Goal: Obtain resource: Download file/media

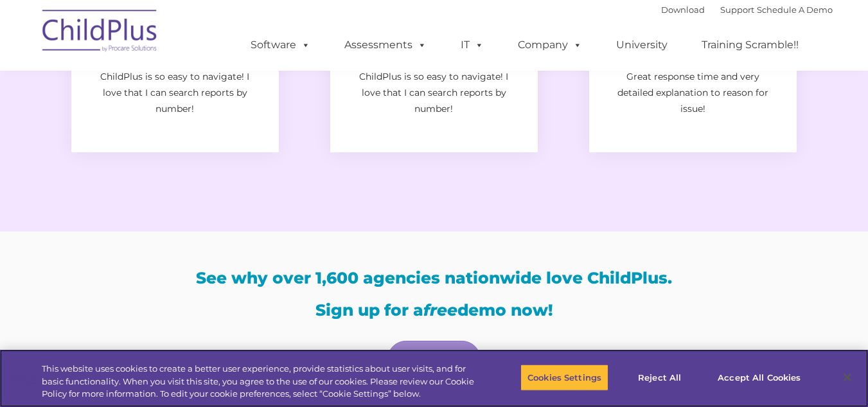
scroll to position [2106, 0]
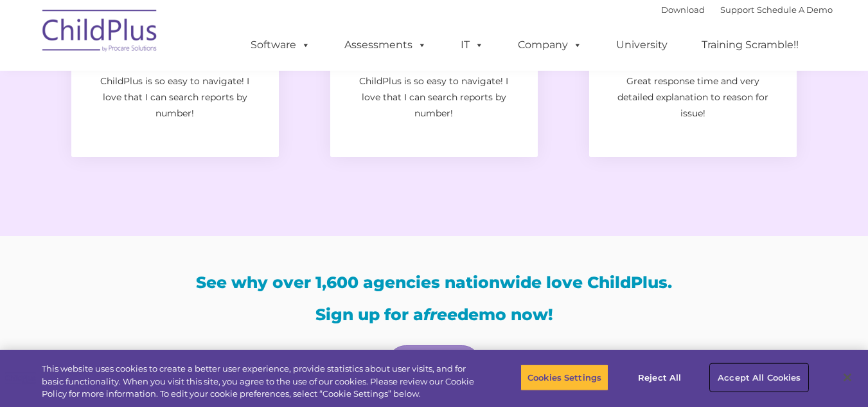
click at [768, 376] on button "Accept All Cookies" at bounding box center [759, 377] width 97 height 27
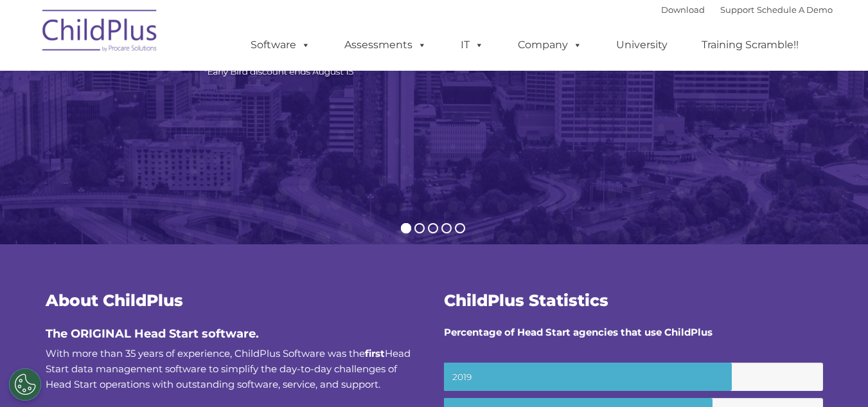
scroll to position [0, 0]
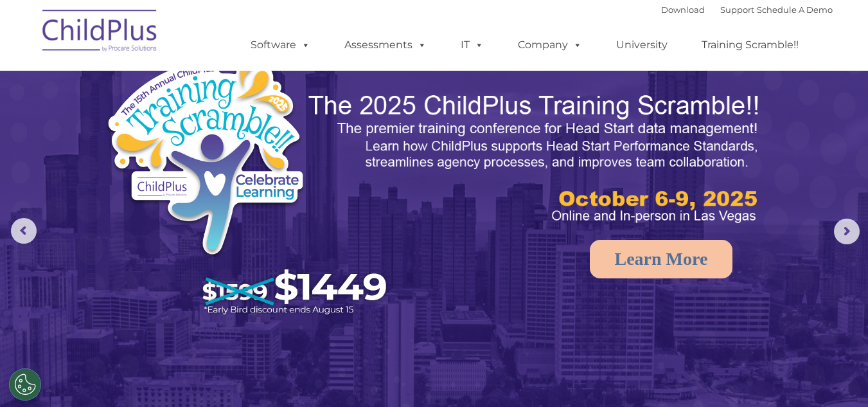
drag, startPoint x: 873, startPoint y: 306, endPoint x: 804, endPoint y: -7, distance: 321.0
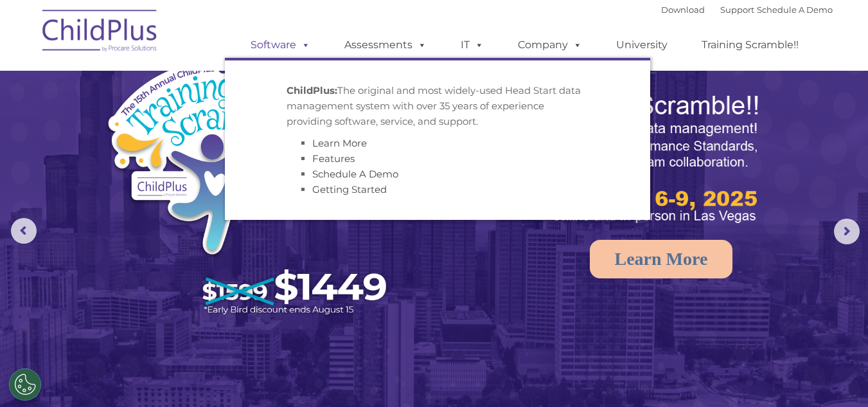
click at [301, 48] on span at bounding box center [303, 45] width 14 height 12
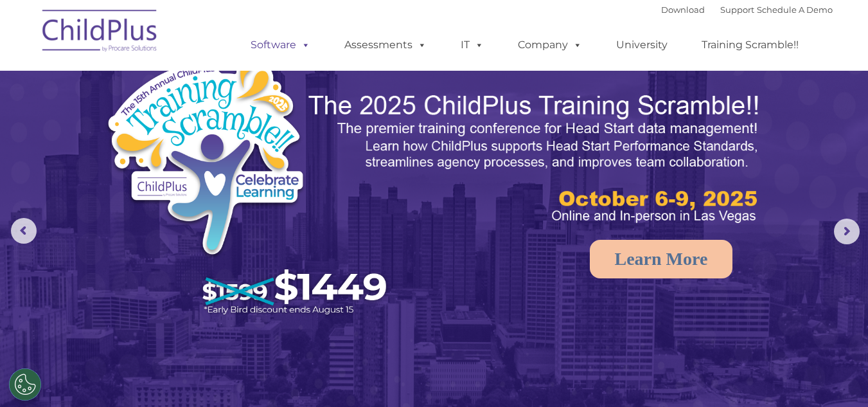
click at [301, 48] on span at bounding box center [303, 45] width 14 height 12
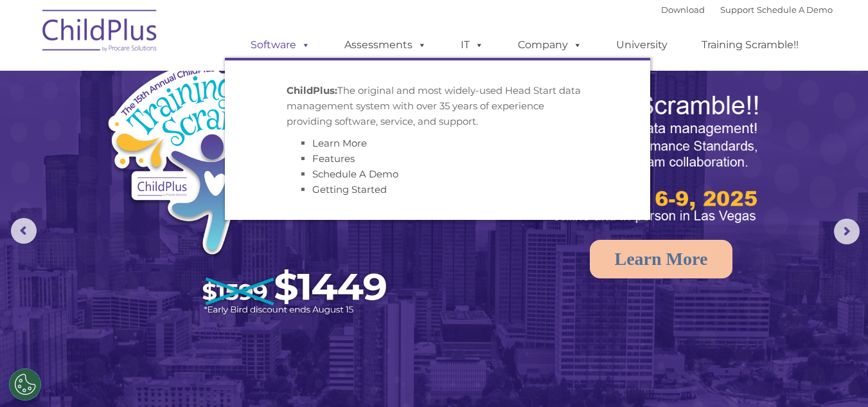
click at [280, 44] on link "Software" at bounding box center [280, 45] width 85 height 26
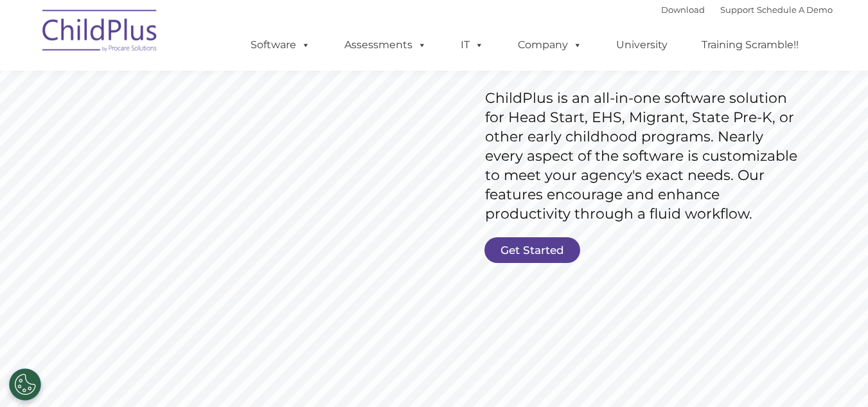
scroll to position [208, 0]
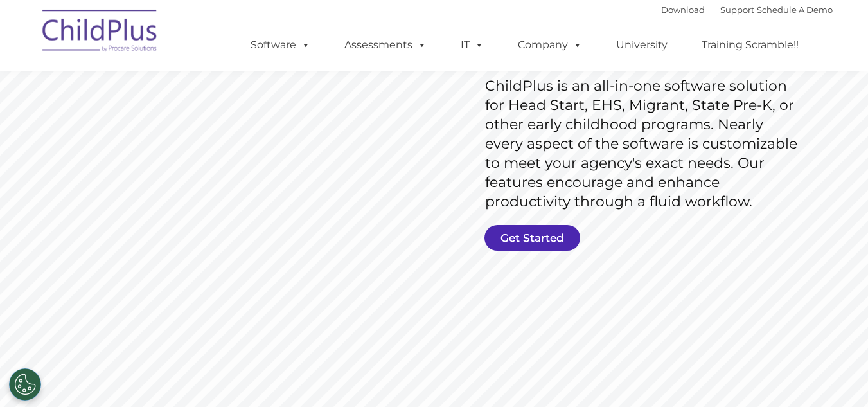
click at [524, 232] on link "Get Started" at bounding box center [532, 238] width 96 height 26
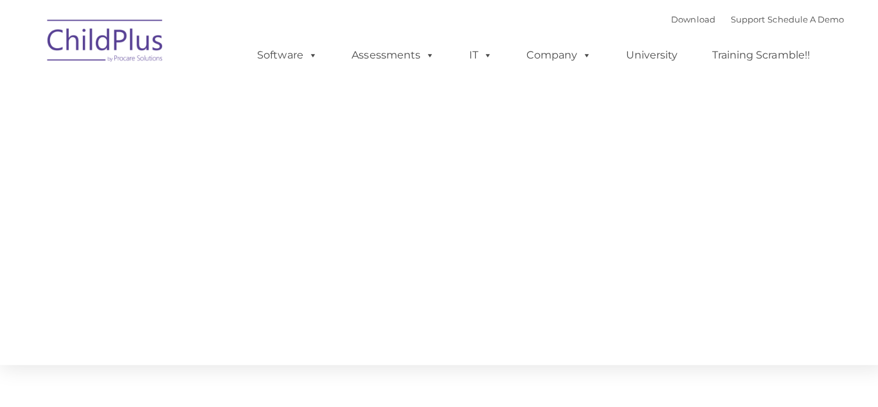
type input ""
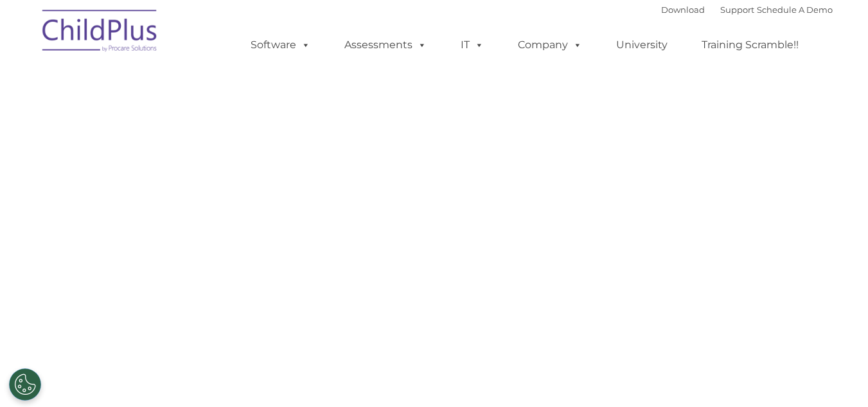
select select "MEDIUM"
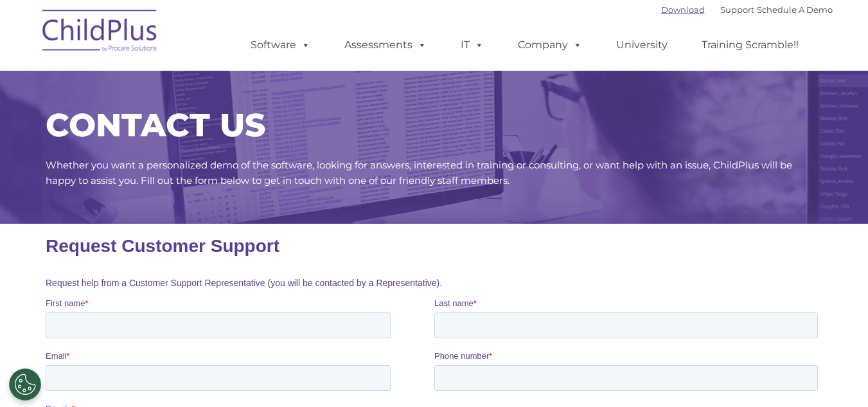
click at [661, 13] on link "Download" at bounding box center [683, 9] width 44 height 10
